Goal: Transaction & Acquisition: Register for event/course

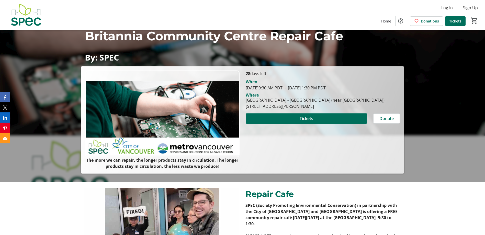
scroll to position [102, 0]
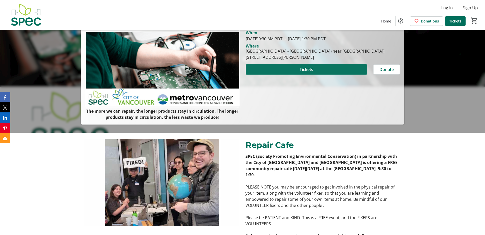
click at [305, 70] on span "Tickets" at bounding box center [307, 69] width 14 height 6
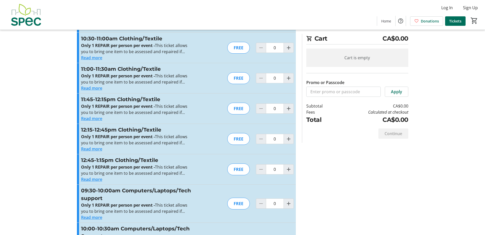
scroll to position [77, 0]
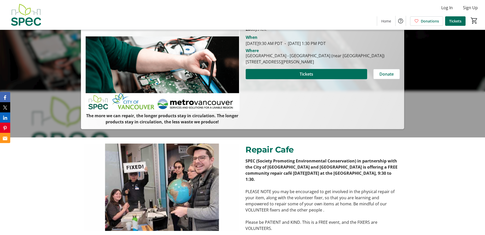
scroll to position [102, 0]
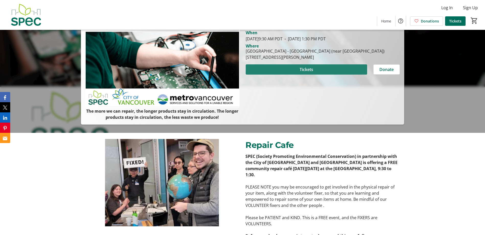
click at [323, 70] on span at bounding box center [306, 69] width 121 height 12
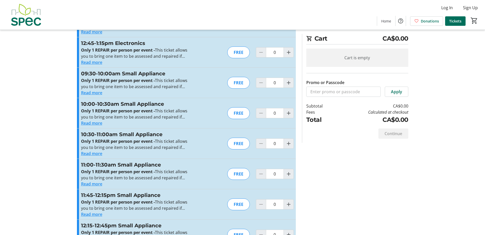
scroll to position [880, 0]
click at [287, 144] on mat-icon "Increment by one" at bounding box center [289, 143] width 6 height 6
type input "1"
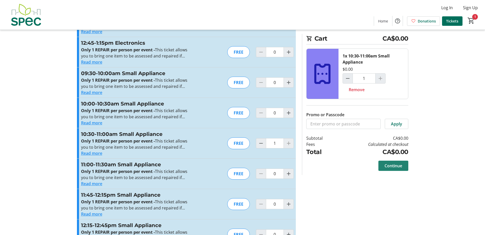
click at [396, 163] on span "Continue" at bounding box center [393, 166] width 18 height 6
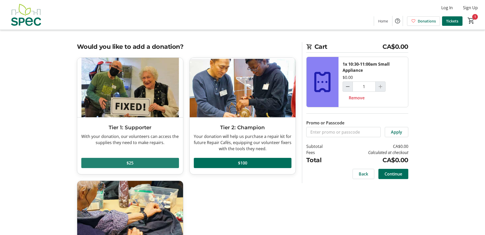
click at [127, 163] on span "$25" at bounding box center [130, 163] width 7 height 6
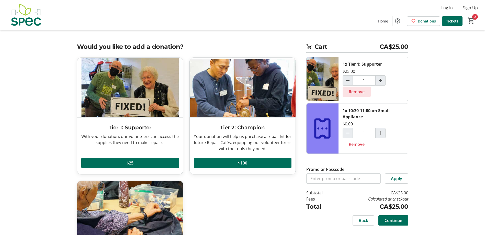
click at [356, 93] on span "Remove" at bounding box center [357, 92] width 16 height 6
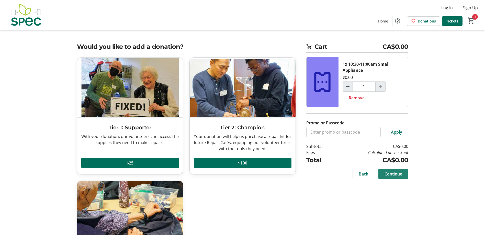
click at [398, 175] on span "Continue" at bounding box center [393, 174] width 18 height 6
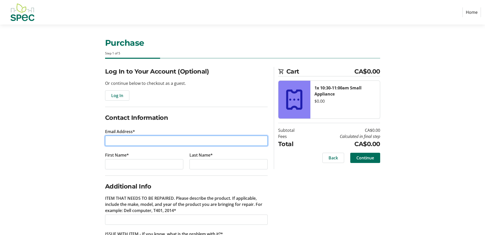
click at [154, 139] on input "Email Address*" at bounding box center [186, 141] width 163 height 10
click at [143, 138] on input "Email Address*" at bounding box center [186, 141] width 163 height 10
type input "[EMAIL_ADDRESS][DOMAIN_NAME]"
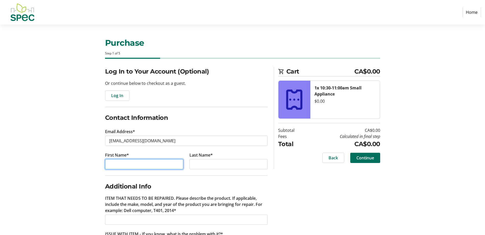
type input "[PERSON_NAME]"
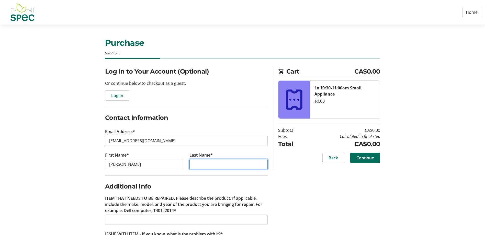
type input "Low"
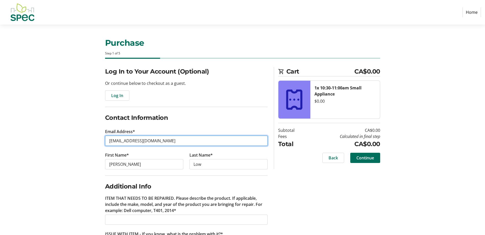
type input "[PERSON_NAME][EMAIL_ADDRESS][DOMAIN_NAME]"
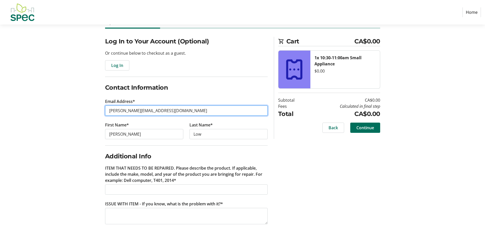
scroll to position [32, 0]
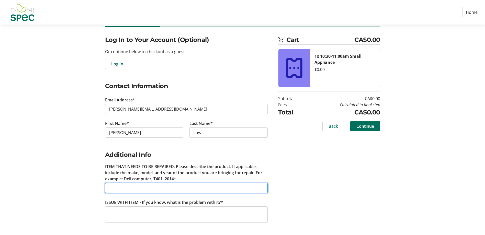
click at [175, 187] on input "ITEM THAT NEEDS TO BE REPAIRED. Please describe the product. If applicable, inc…" at bounding box center [186, 188] width 163 height 10
type input "Singer sewing machine"
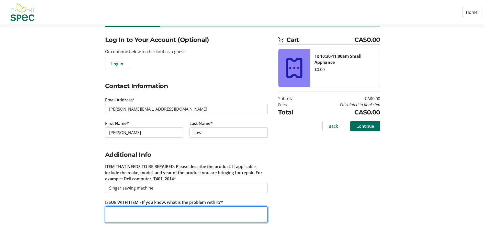
click at [174, 210] on textarea "ISSUE WITH ITEM - If you know, what is the problem with it?*" at bounding box center [186, 215] width 163 height 16
type textarea "p"
type textarea "Poor tension"
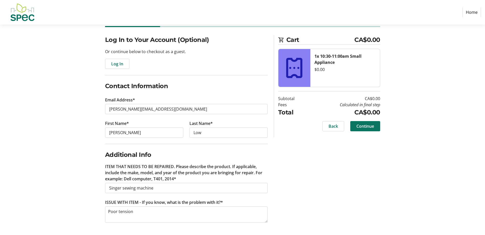
click at [370, 128] on span "Continue" at bounding box center [365, 126] width 18 height 6
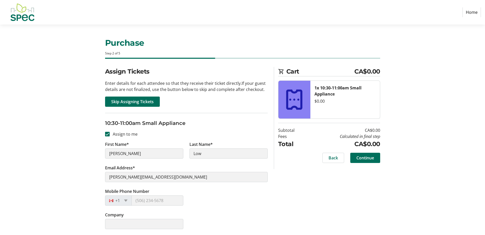
click at [104, 179] on div "Assign Tickets Enter details for each attendee so that they receive their ticke…" at bounding box center [186, 151] width 169 height 168
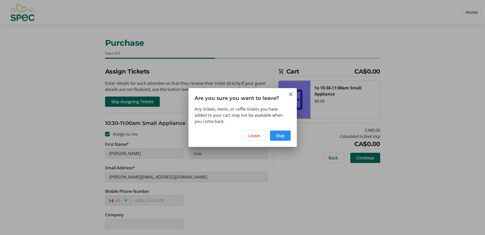
click at [275, 133] on span at bounding box center [280, 136] width 21 height 12
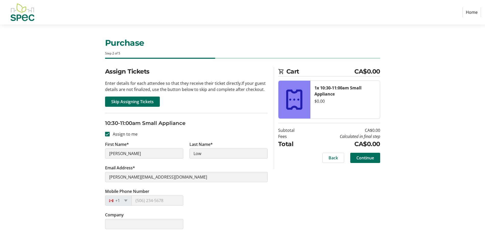
scroll to position [0, 0]
click at [365, 157] on span "Continue" at bounding box center [365, 158] width 18 height 6
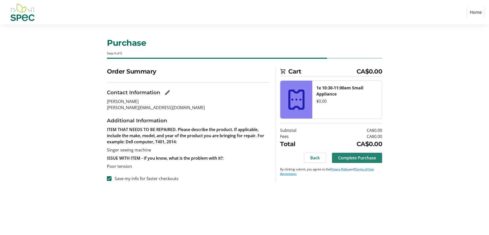
click at [363, 156] on span "Complete Purchase" at bounding box center [357, 158] width 38 height 6
